Goal: Task Accomplishment & Management: Use online tool/utility

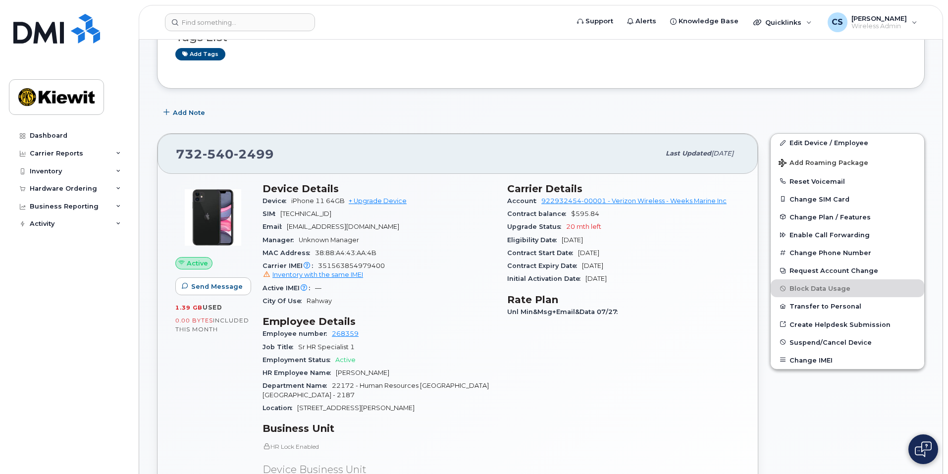
click at [361, 174] on div "Active Send Message 1.39 GB  used 0.00 Bytes  included this month Device Detail…" at bounding box center [457, 399] width 600 height 450
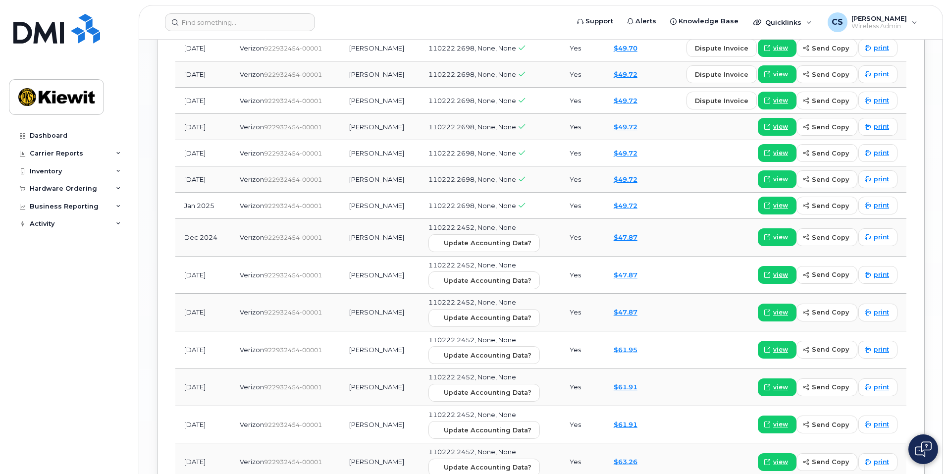
scroll to position [1375, 0]
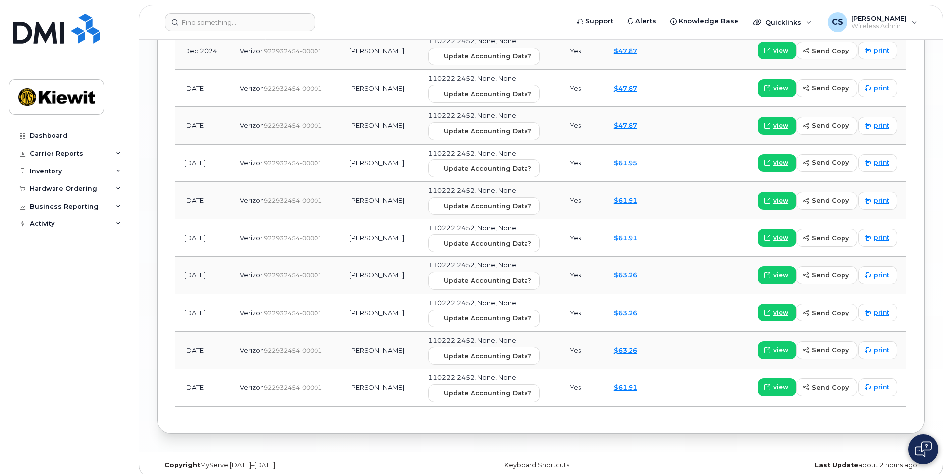
drag, startPoint x: 134, startPoint y: 370, endPoint x: 126, endPoint y: 394, distance: 24.4
click at [134, 370] on div "Dashboard Carrier Reports Monthly Billing Data Daily Data Pooling Average Costi…" at bounding box center [67, 237] width 134 height 474
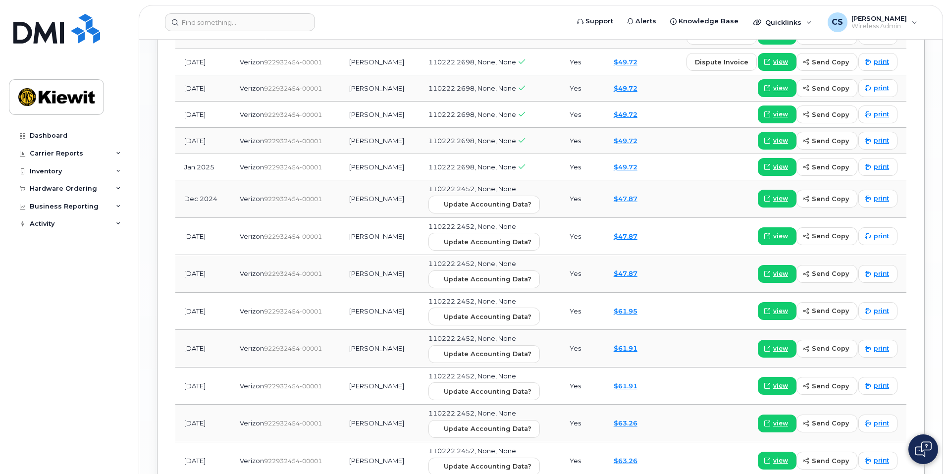
scroll to position [1227, 0]
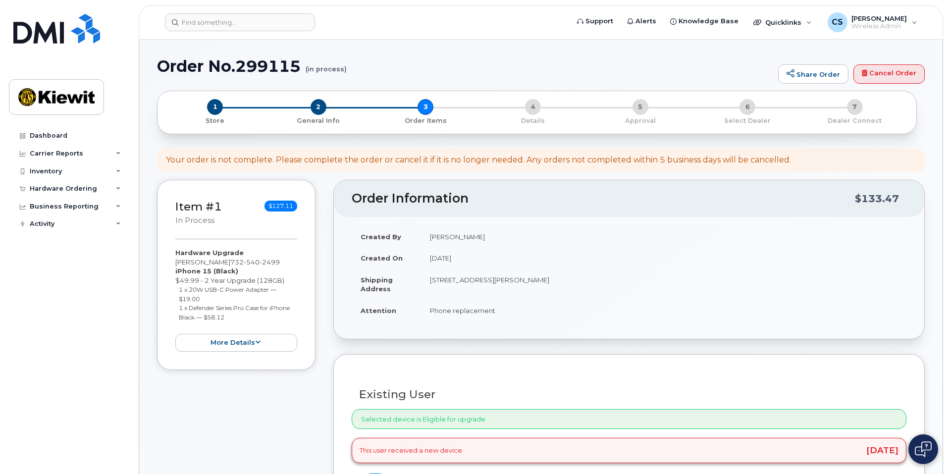
select select "other"
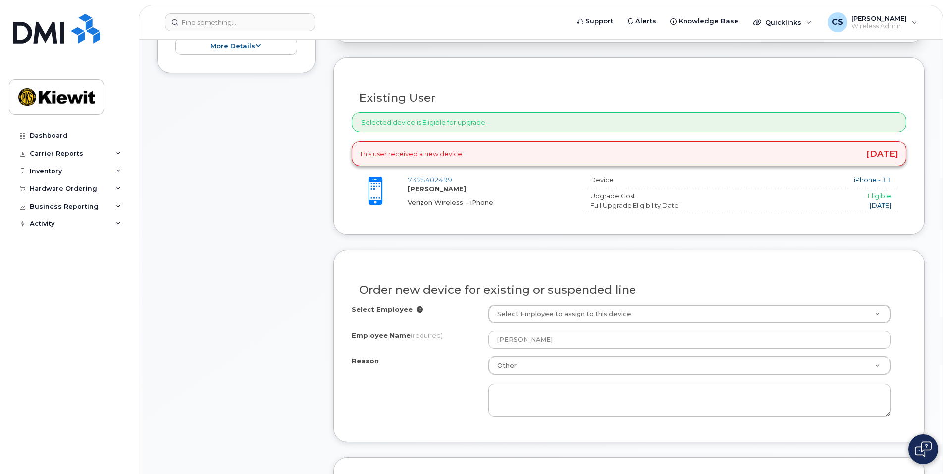
scroll to position [297, 0]
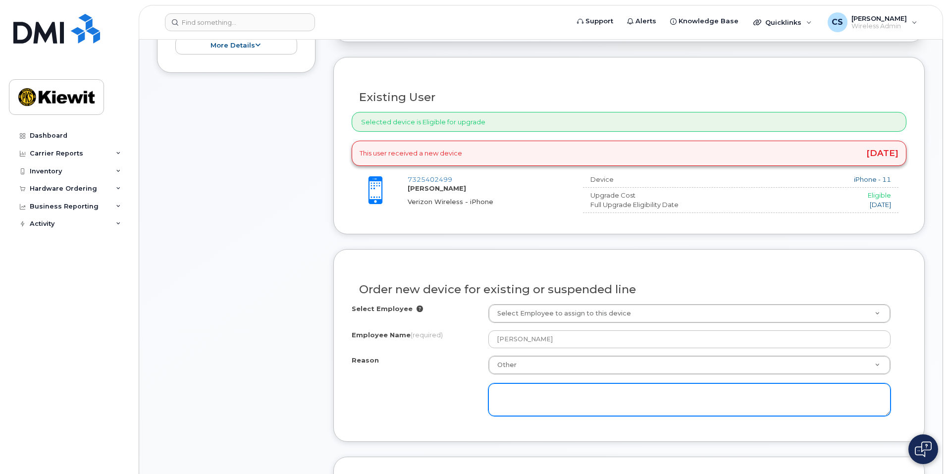
click at [530, 399] on textarea at bounding box center [689, 399] width 402 height 33
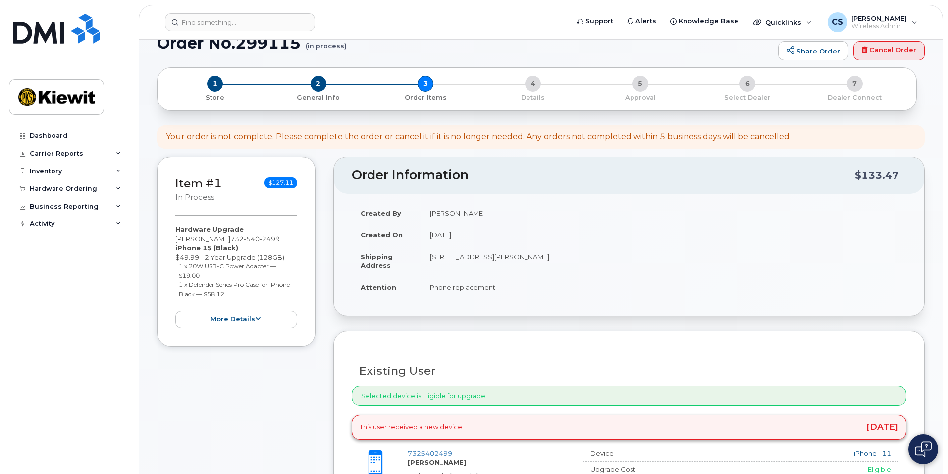
scroll to position [0, 0]
